Goal: Book appointment/travel/reservation

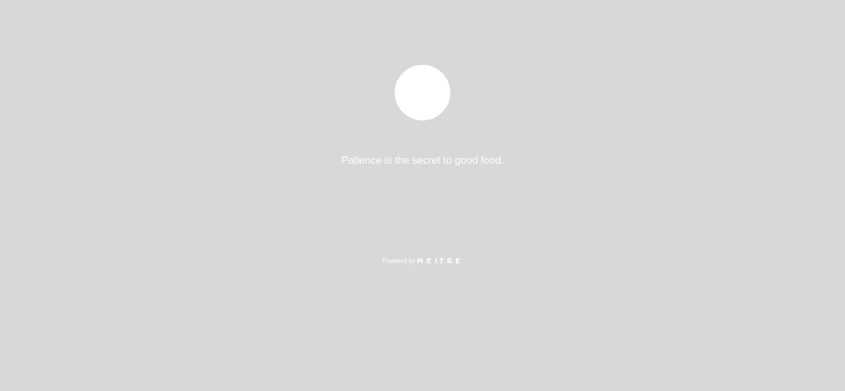
select select "es"
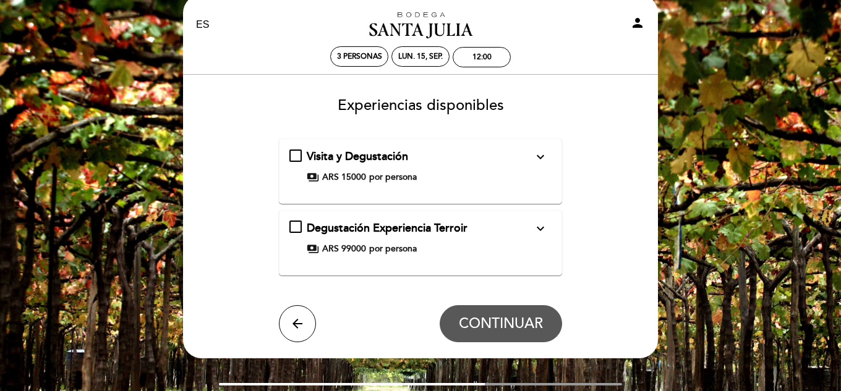
scroll to position [22, 0]
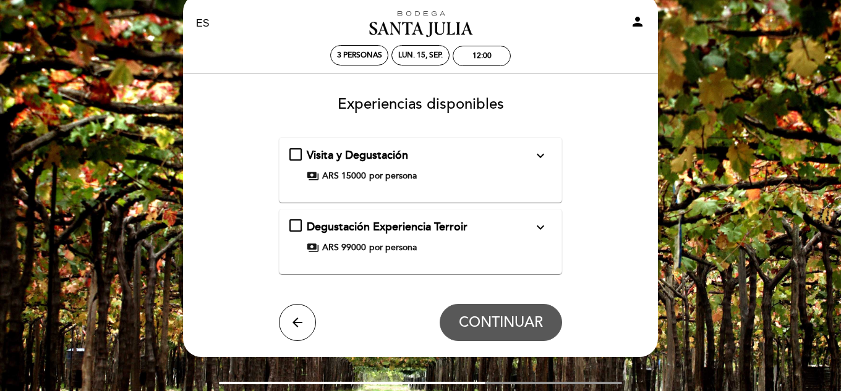
click at [545, 230] on icon "expand_more" at bounding box center [540, 227] width 15 height 15
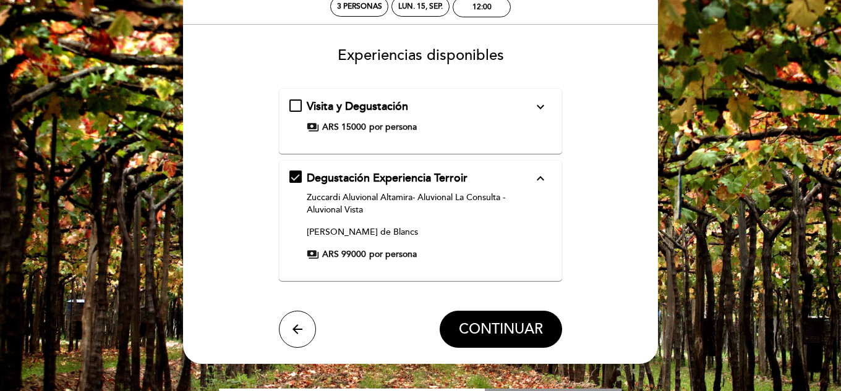
scroll to position [75, 0]
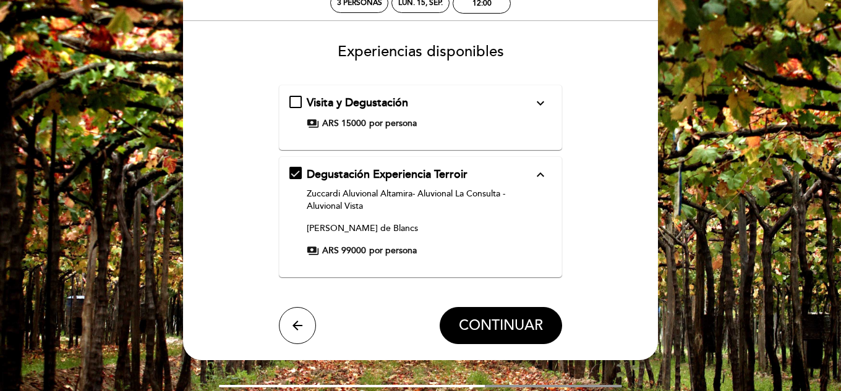
click at [540, 106] on icon "expand_more" at bounding box center [540, 103] width 15 height 15
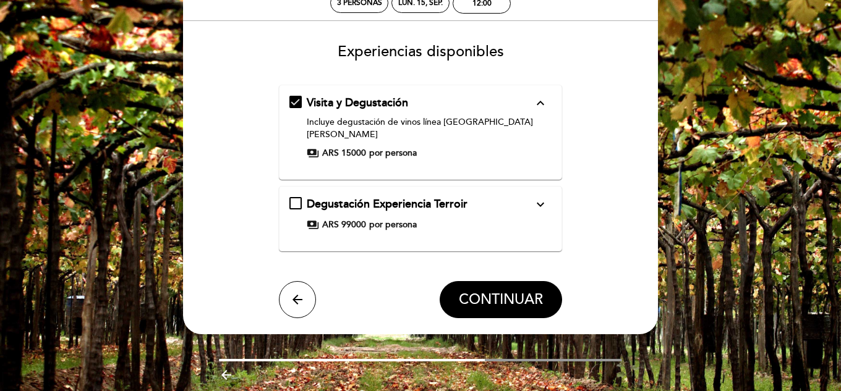
click at [520, 197] on div "Degustación Experiencia Terroir expand_more" at bounding box center [420, 205] width 227 height 16
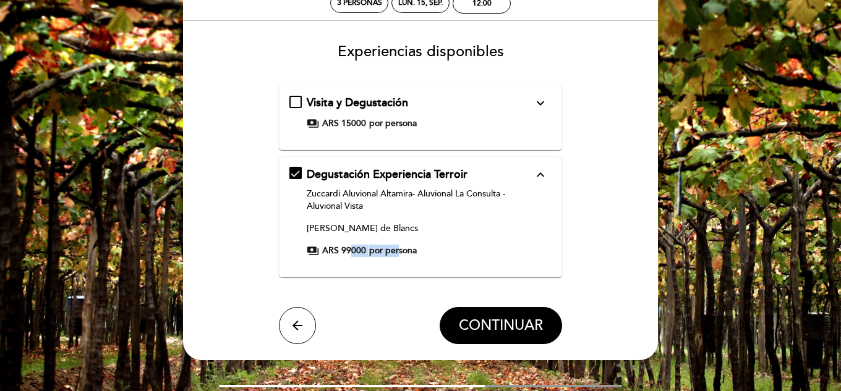
drag, startPoint x: 350, startPoint y: 249, endPoint x: 399, endPoint y: 249, distance: 48.9
click at [399, 249] on div "payments ARS 99000 por persona" at bounding box center [420, 251] width 227 height 12
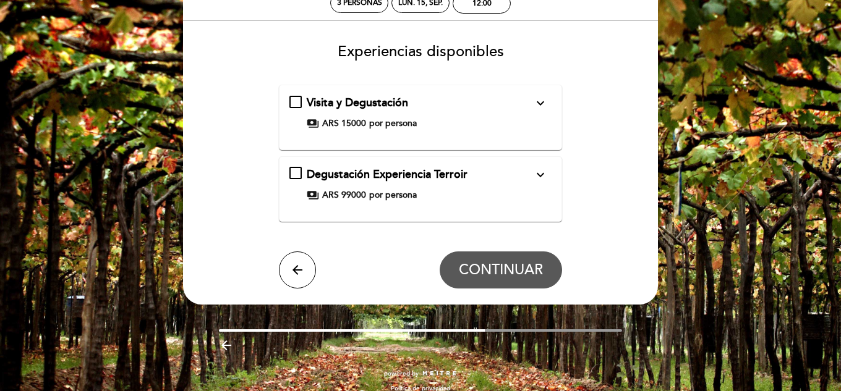
click at [399, 249] on form "Visita y Degustación expand_more Incluye degustación de vinos línea [GEOGRAPHIC…" at bounding box center [421, 186] width 458 height 203
